Goal: Information Seeking & Learning: Learn about a topic

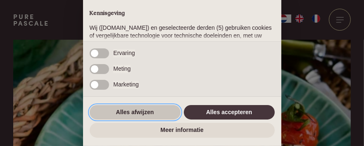
click at [127, 112] on button "Alles afwijzen" at bounding box center [135, 112] width 91 height 15
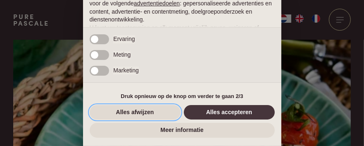
click at [127, 112] on button "Alles afwijzen" at bounding box center [135, 112] width 91 height 15
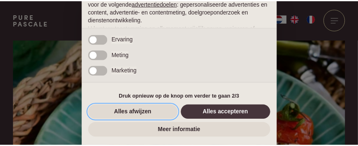
scroll to position [165, 0]
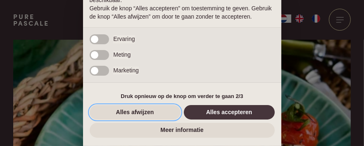
click at [127, 112] on button "Alles afwijzen" at bounding box center [135, 112] width 91 height 15
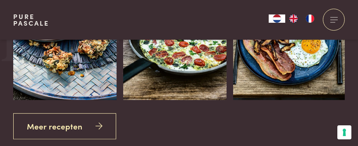
scroll to position [1254, 0]
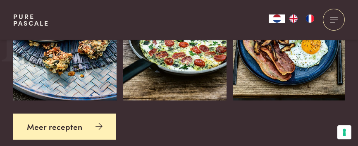
click at [77, 126] on link "Meer recepten" at bounding box center [64, 127] width 103 height 26
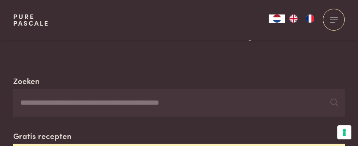
scroll to position [132, 0]
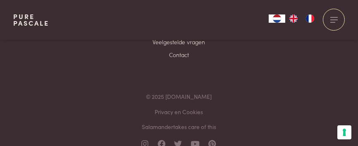
scroll to position [1768, 0]
